Goal: Task Accomplishment & Management: Use online tool/utility

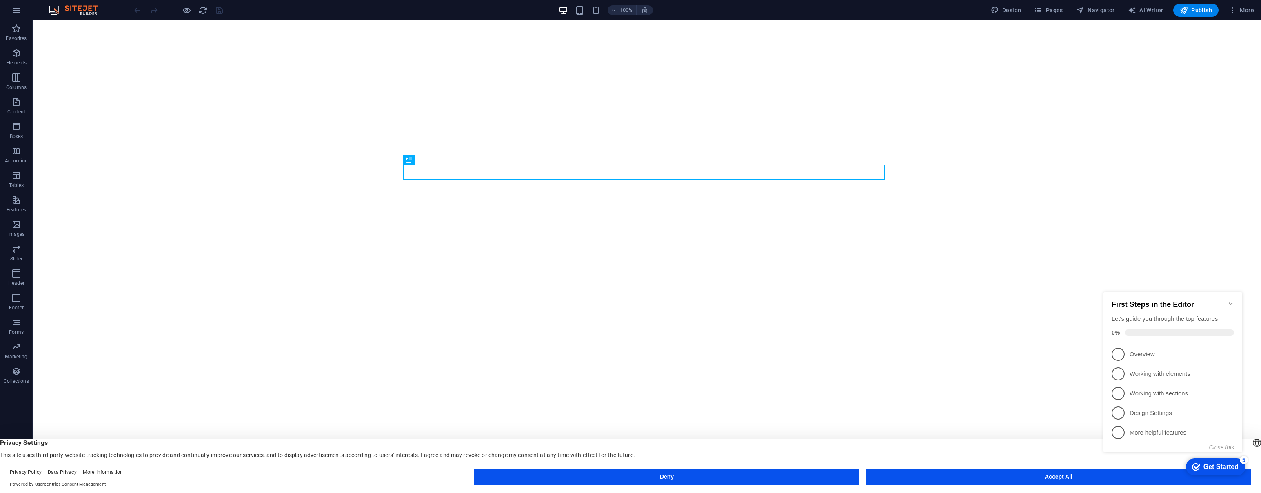
click at [1231, 300] on icon "Minimize checklist" at bounding box center [1231, 303] width 7 height 7
click at [1195, 479] on appcues-checklist "Contextual help checklist present on screen" at bounding box center [1214, 467] width 70 height 27
click at [1075, 477] on button "Accept All" at bounding box center [1058, 477] width 385 height 16
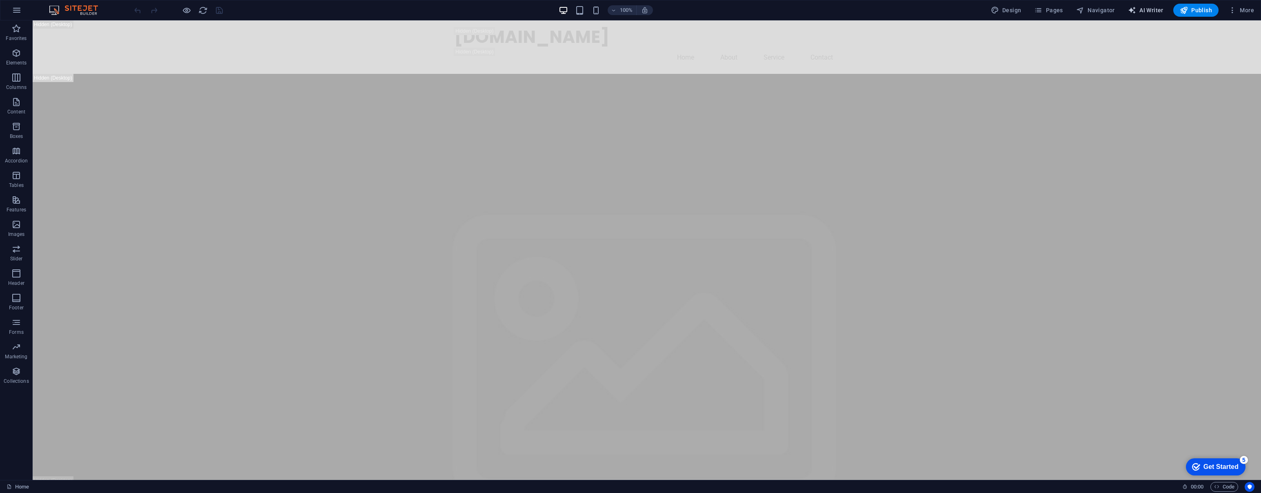
click at [1150, 5] on button "AI Writer" at bounding box center [1146, 10] width 42 height 13
select select "English"
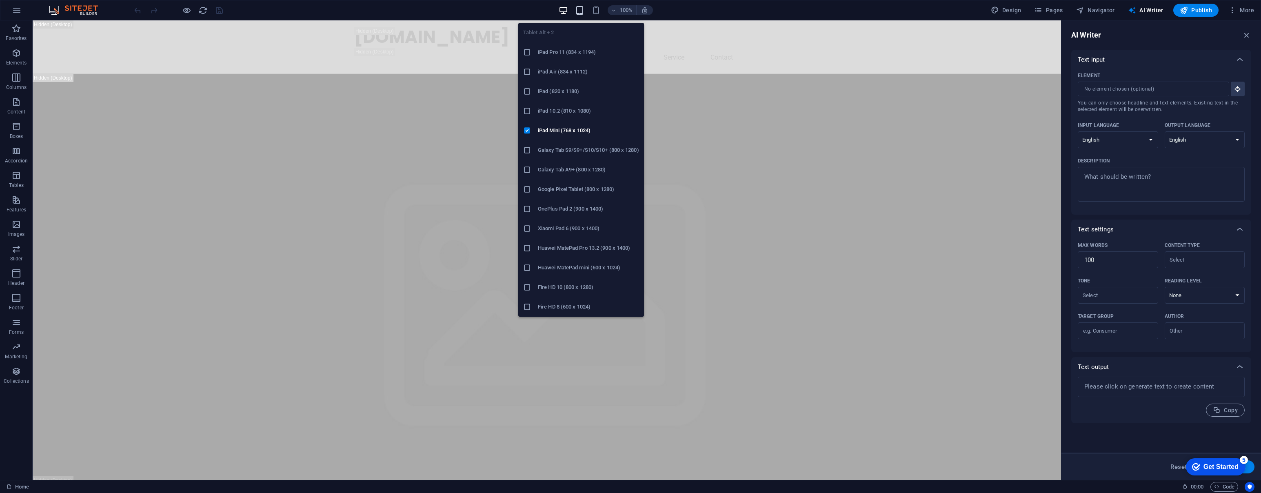
click at [580, 12] on icon "button" at bounding box center [579, 10] width 9 height 9
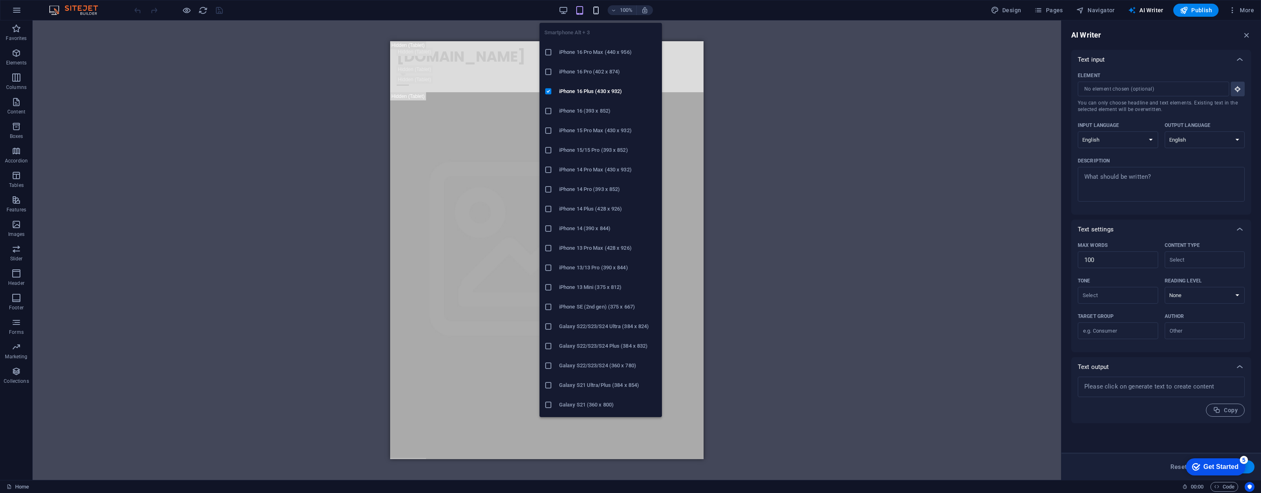
click at [596, 12] on icon "button" at bounding box center [595, 10] width 9 height 9
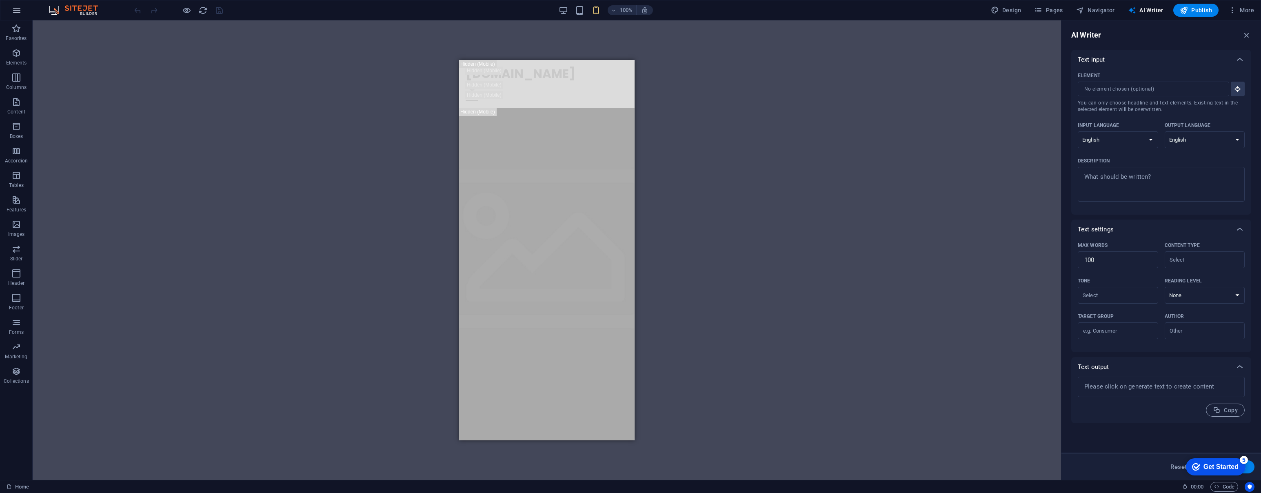
click at [14, 7] on icon "button" at bounding box center [17, 10] width 10 height 10
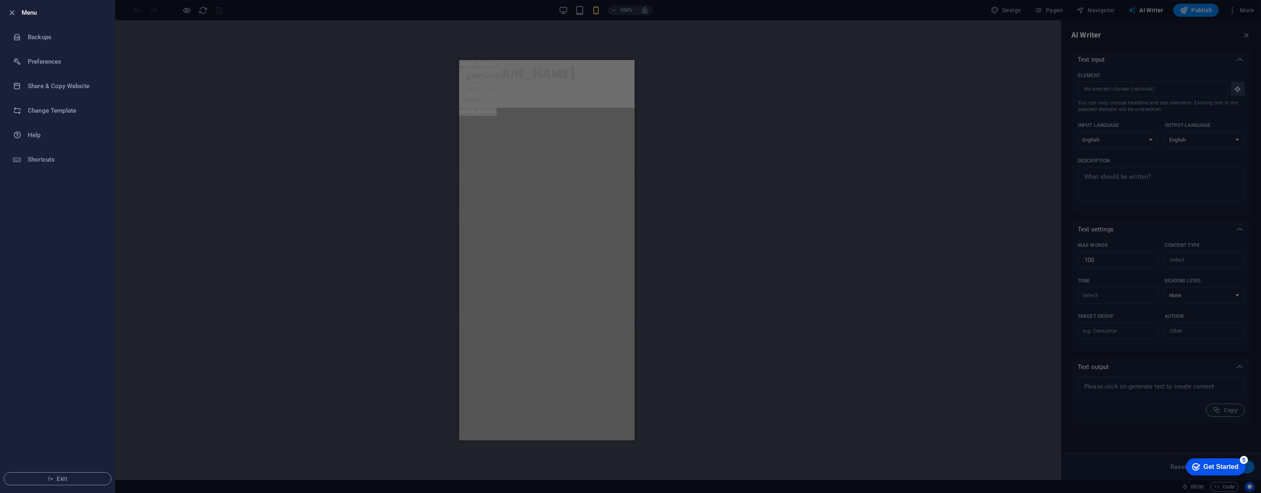
click at [196, 144] on div at bounding box center [630, 246] width 1261 height 493
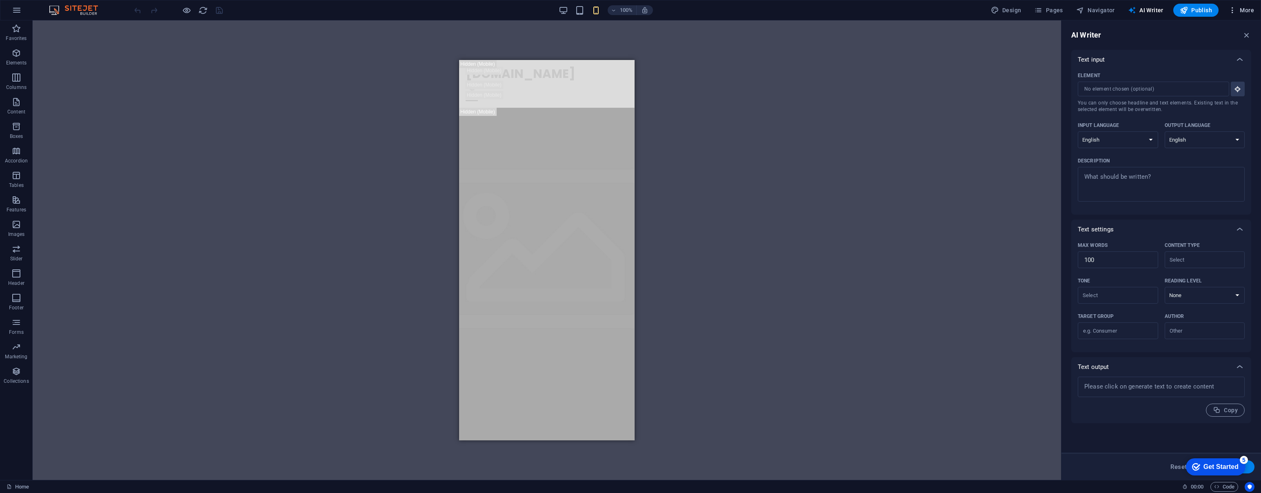
click at [1245, 8] on span "More" at bounding box center [1241, 10] width 26 height 8
click at [936, 198] on div at bounding box center [630, 246] width 1261 height 493
click at [184, 33] on h6 "Preview Ctrl+P" at bounding box center [196, 33] width 55 height 10
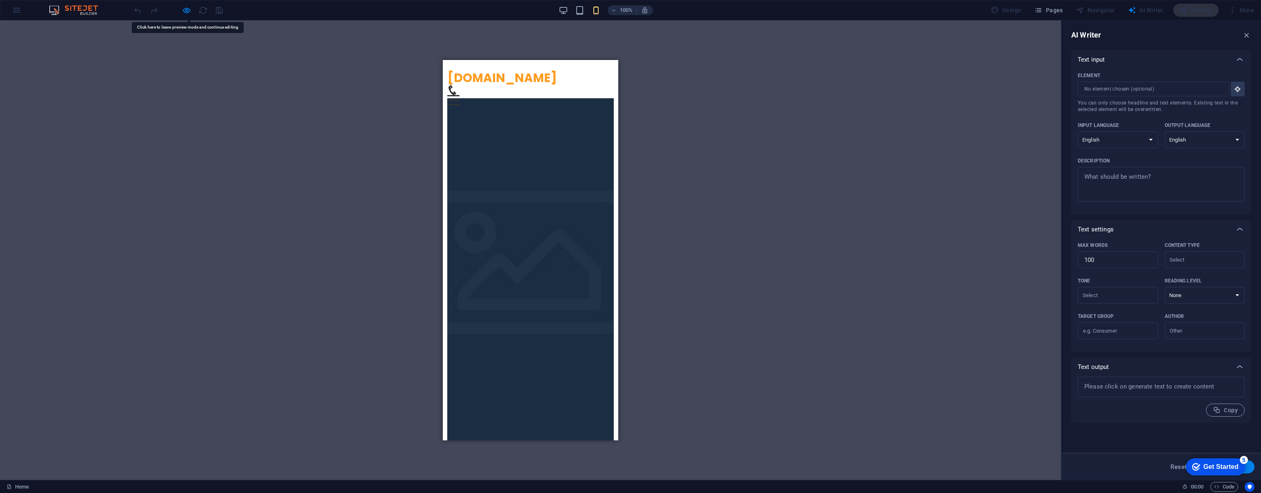
drag, startPoint x: 140, startPoint y: 23, endPoint x: 260, endPoint y: 80, distance: 133.3
click at [283, 90] on div "Drag here to replace the existing content. Press “Ctrl” if you want to create a…" at bounding box center [530, 250] width 1061 height 460
click at [188, 11] on icon "button" at bounding box center [186, 10] width 9 height 9
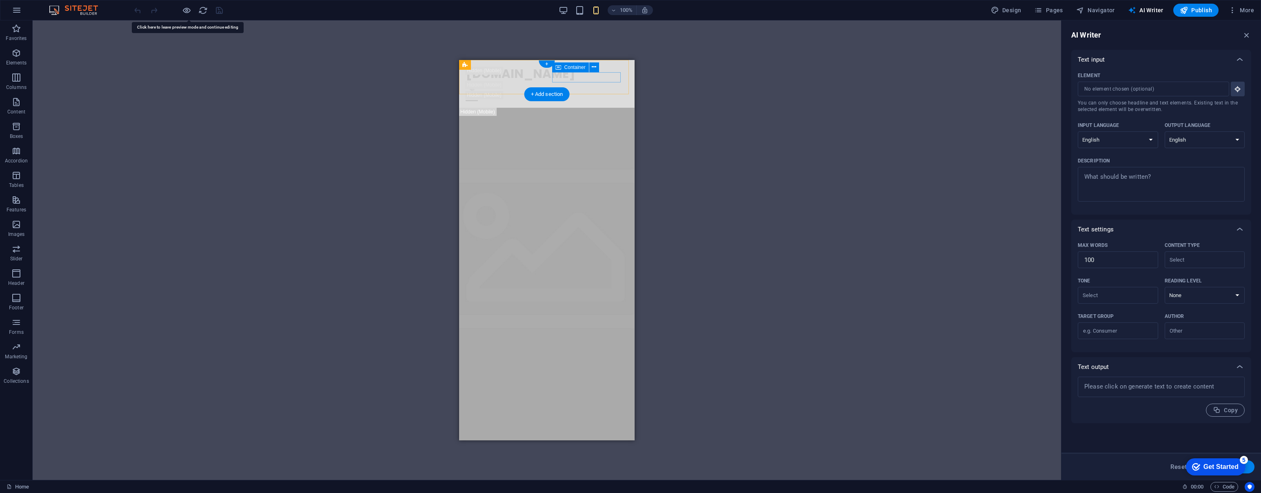
click at [605, 81] on div at bounding box center [547, 91] width 162 height 20
click at [554, 93] on div "+ Add section" at bounding box center [546, 94] width 45 height 14
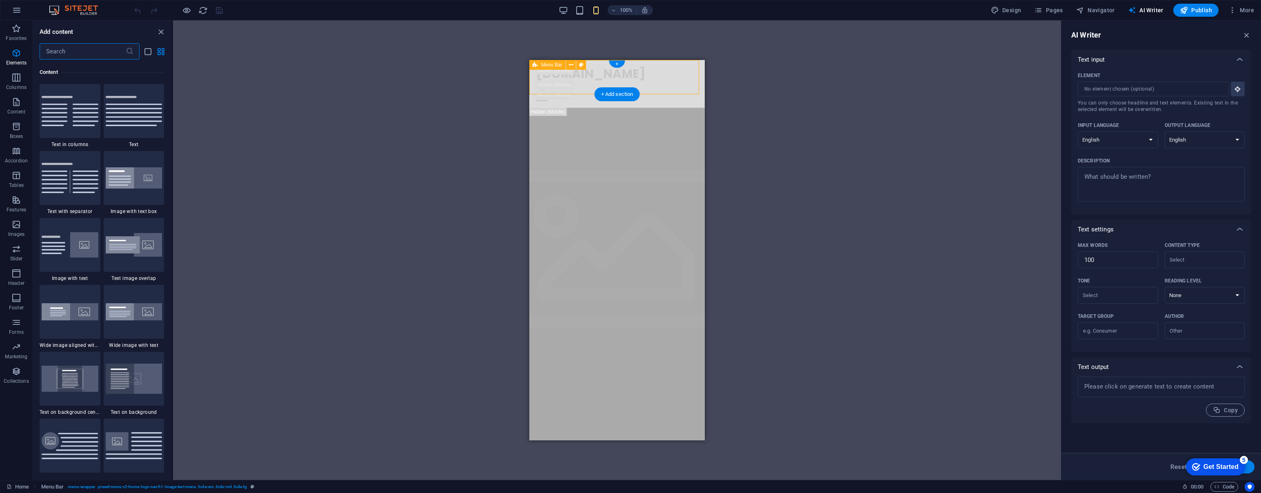
scroll to position [1428, 0]
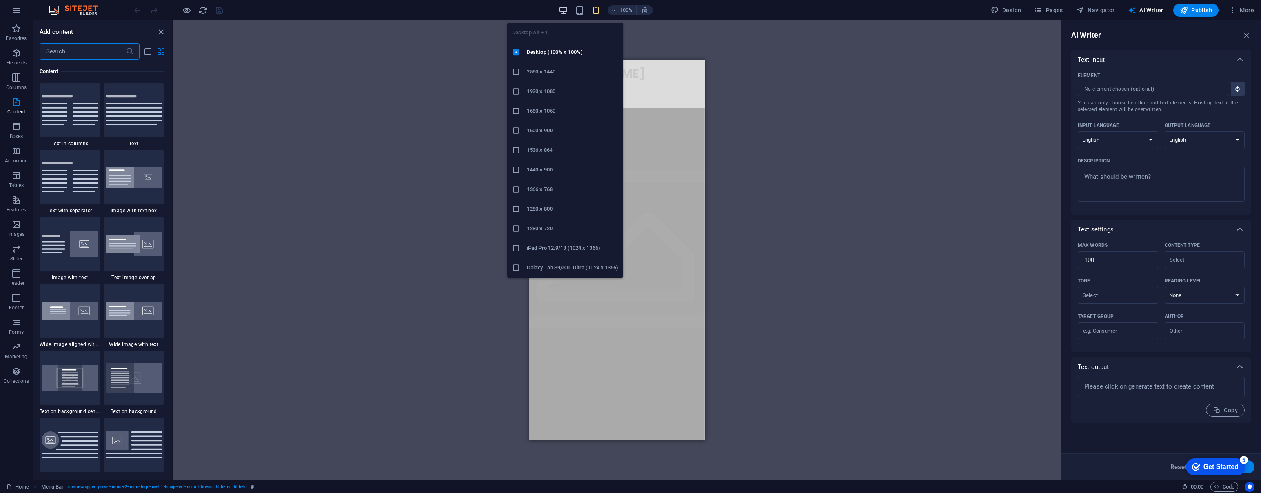
click at [567, 12] on icon "button" at bounding box center [563, 10] width 9 height 9
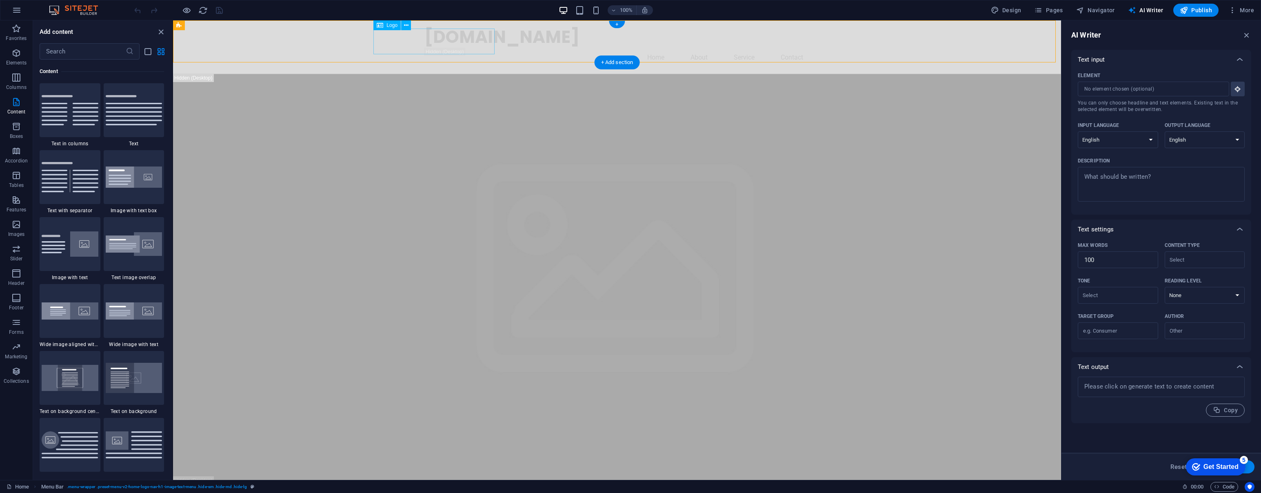
click at [452, 35] on div "[DOMAIN_NAME]" at bounding box center [616, 37] width 385 height 21
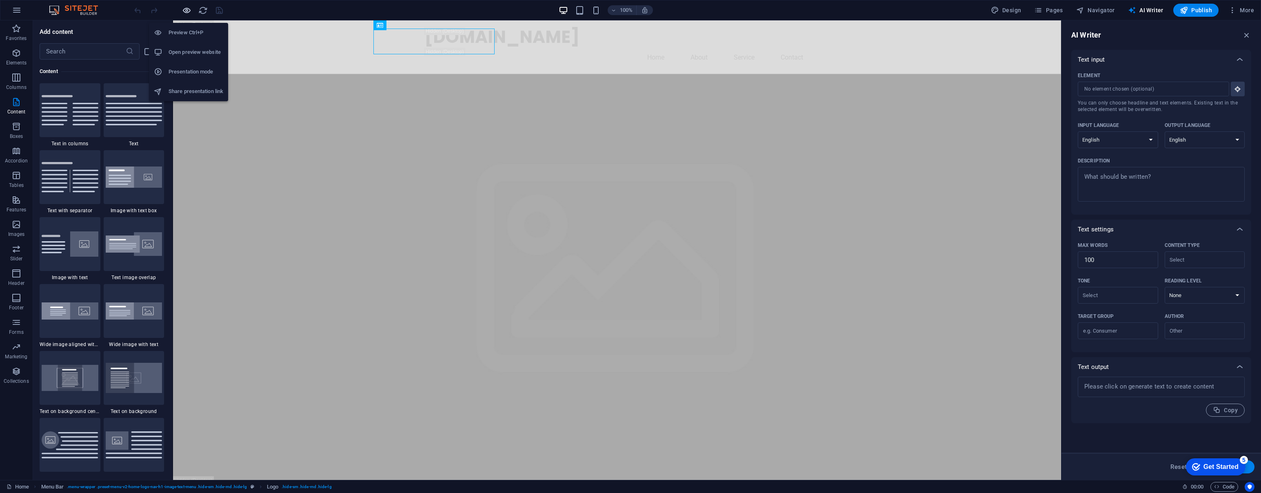
click at [184, 12] on icon "button" at bounding box center [186, 10] width 9 height 9
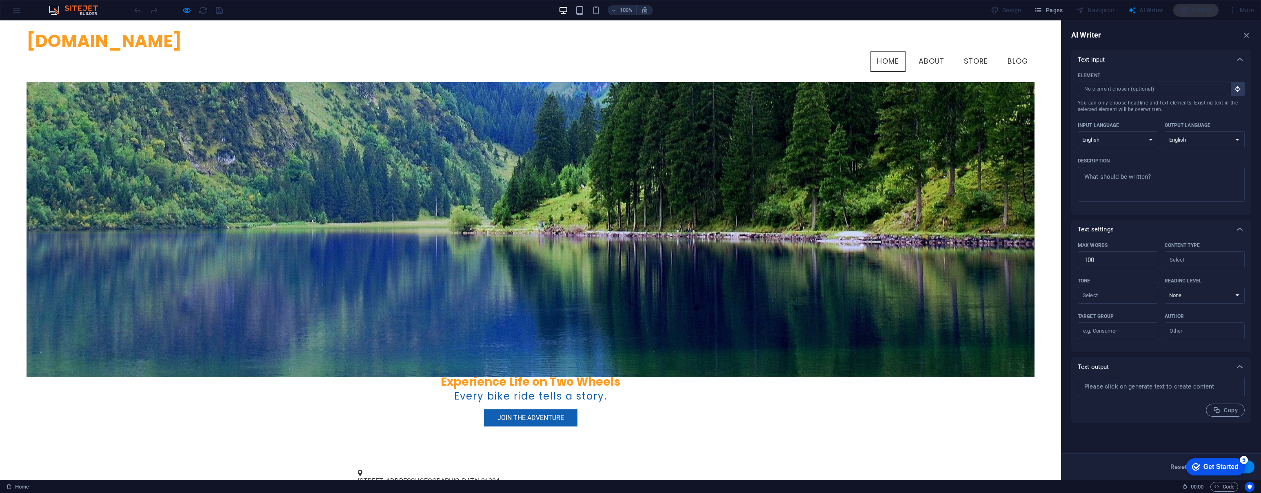
scroll to position [139, 0]
